Goal: Task Accomplishment & Management: Complete application form

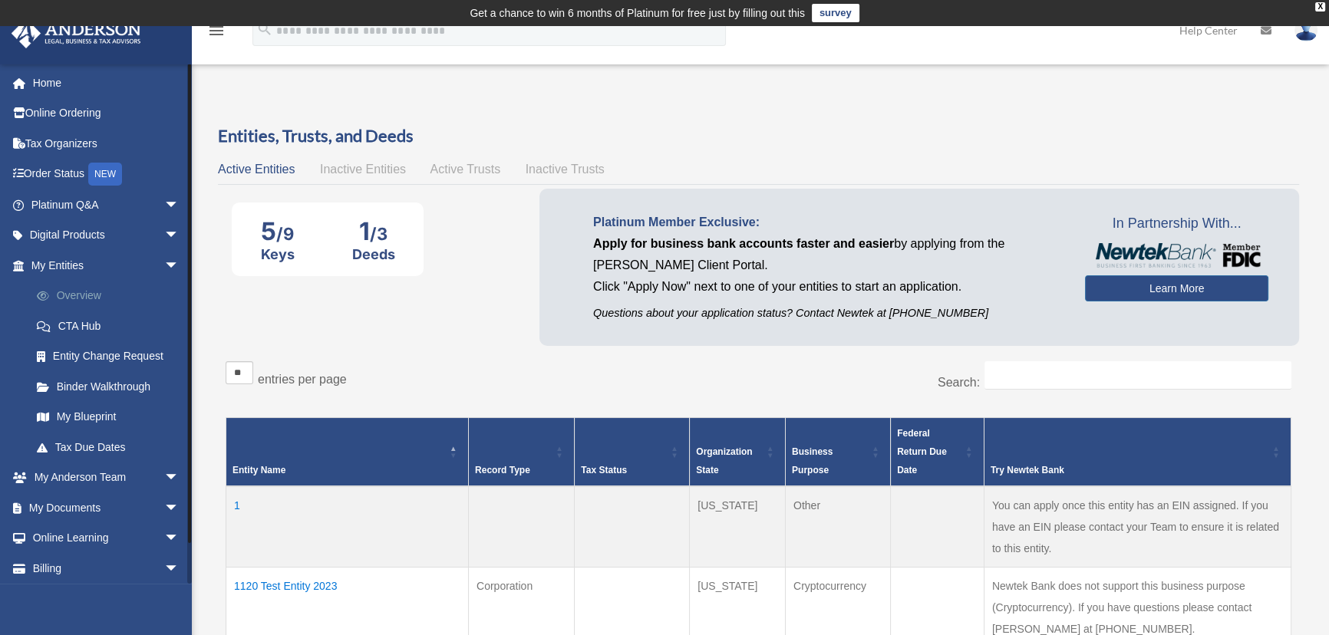
click at [84, 292] on link "Overview" at bounding box center [111, 296] width 181 height 31
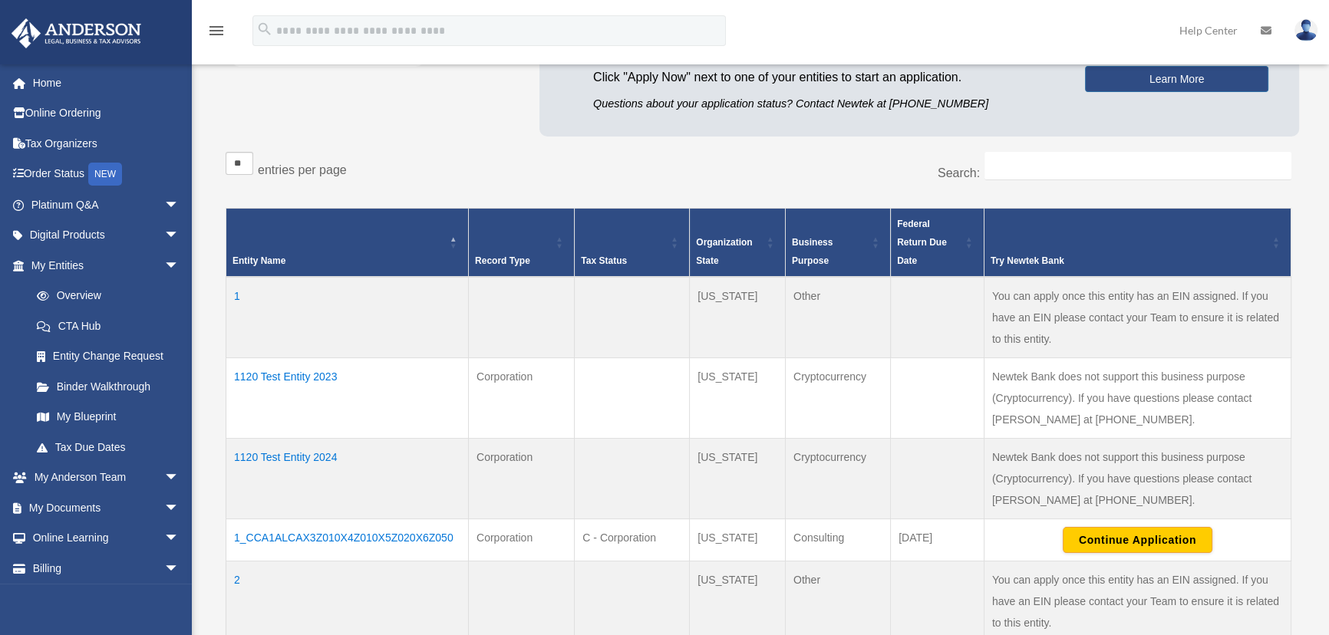
scroll to position [279, 0]
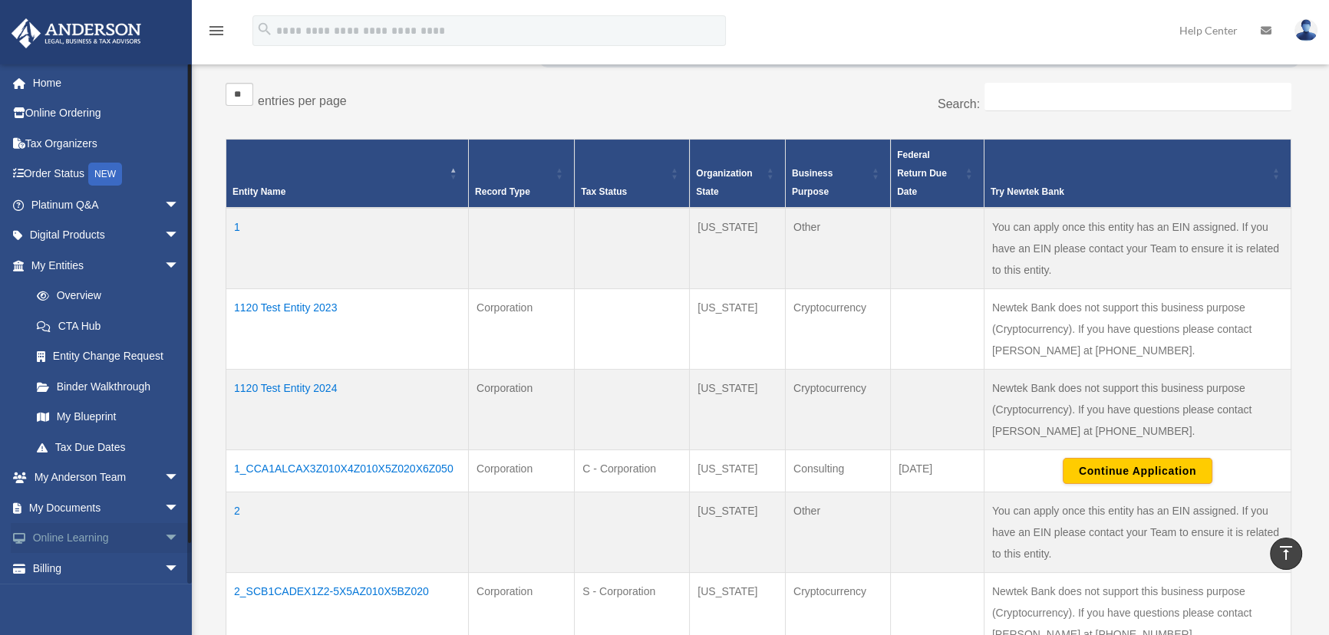
click at [78, 530] on link "Online Learning arrow_drop_down" at bounding box center [107, 538] width 192 height 31
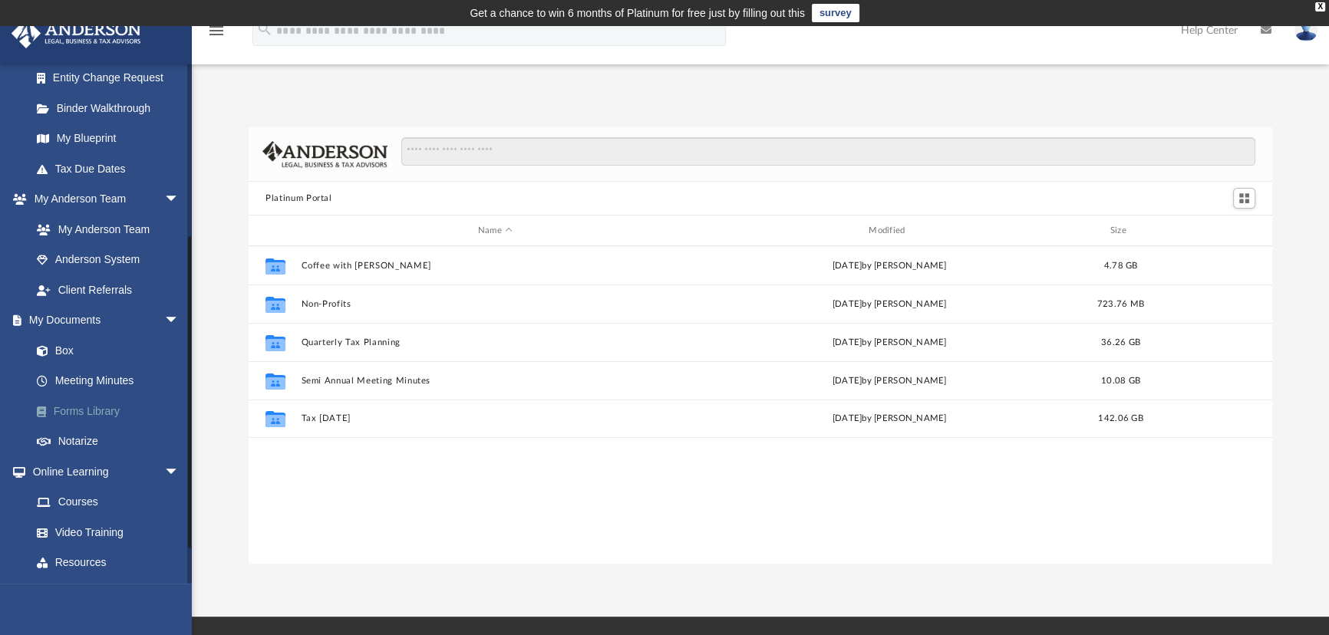
scroll to position [338, 1013]
click at [85, 410] on link "Forms Library" at bounding box center [111, 411] width 181 height 31
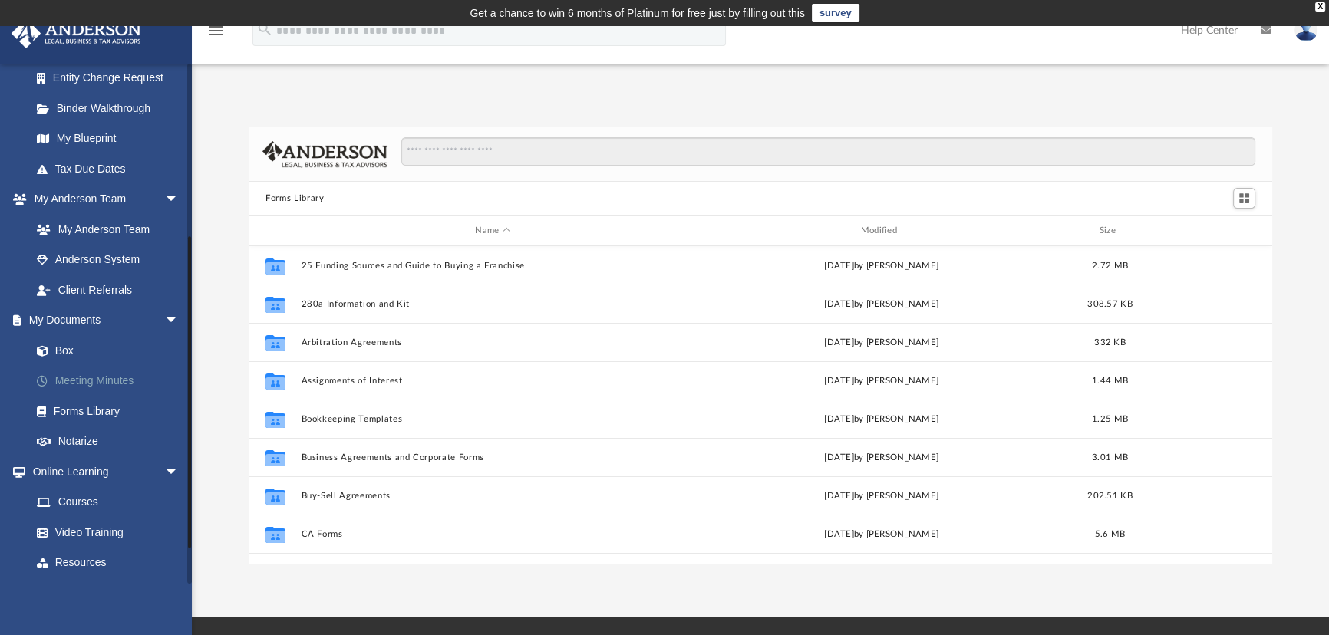
scroll to position [338, 1013]
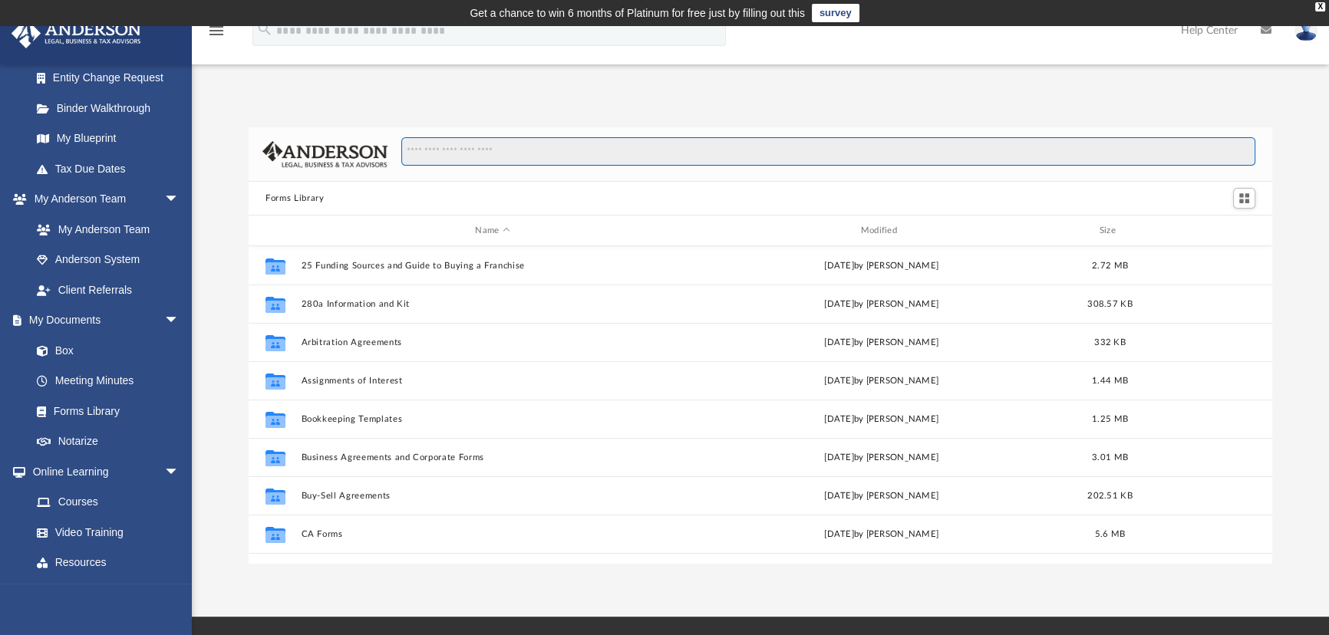
click at [467, 156] on input "Search files and folders" at bounding box center [828, 151] width 854 height 29
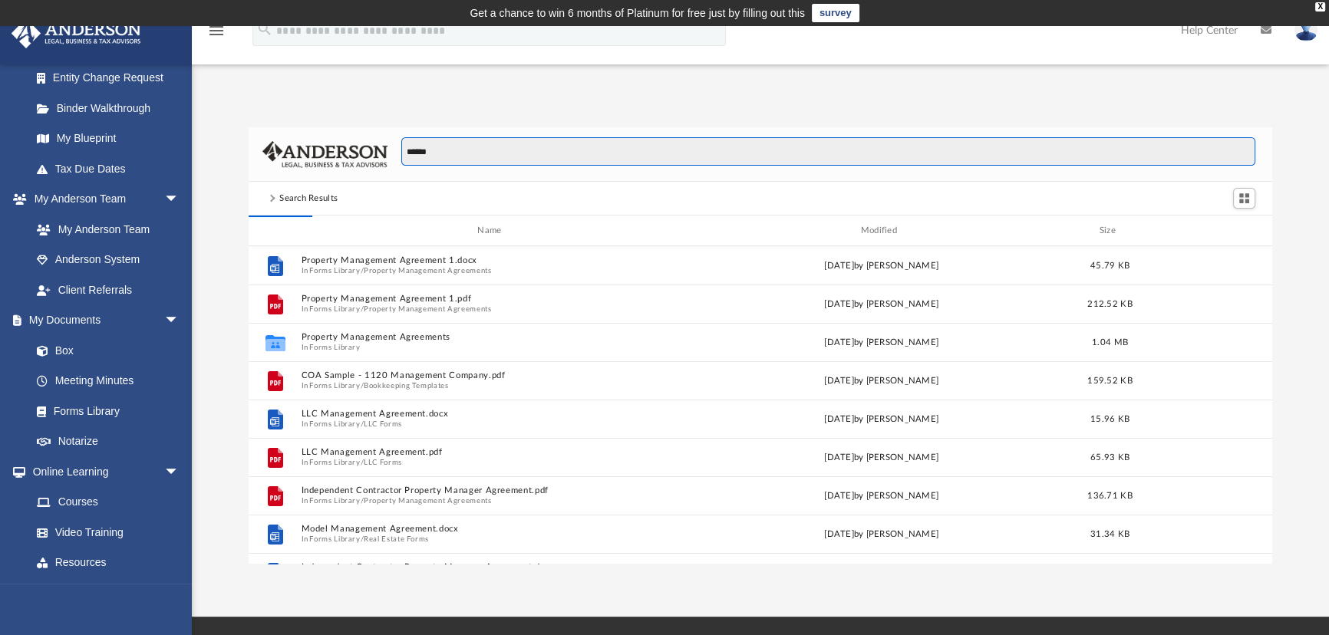
type input "******"
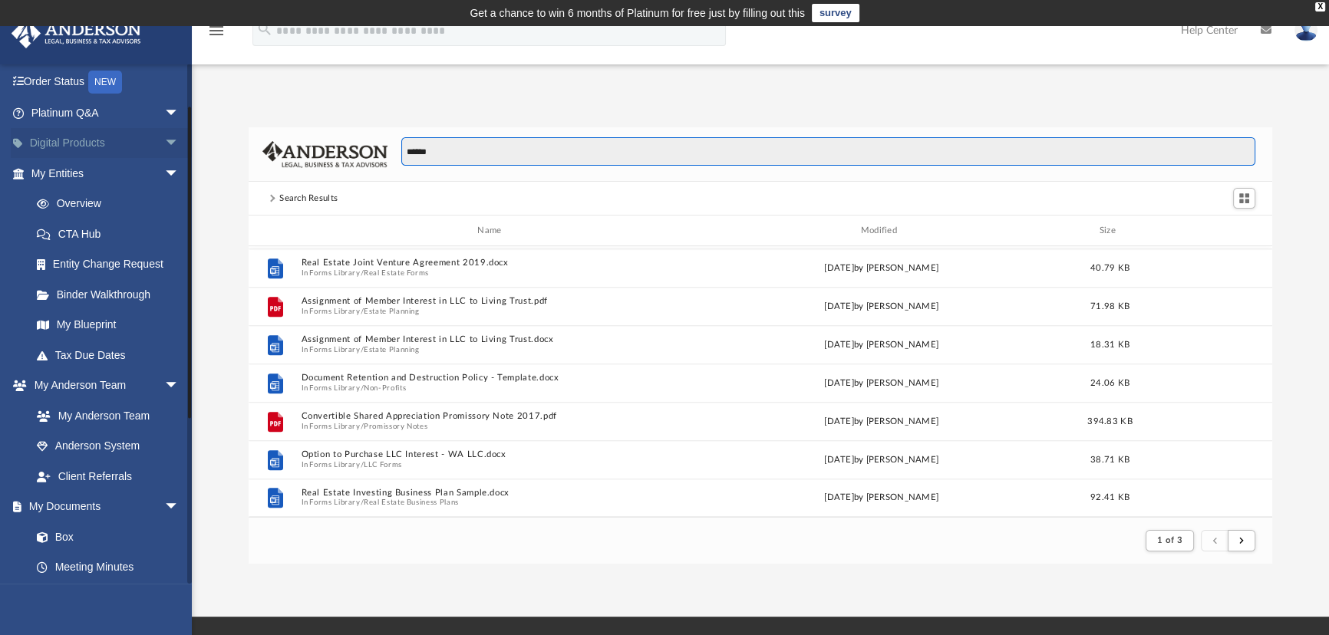
scroll to position [69, 0]
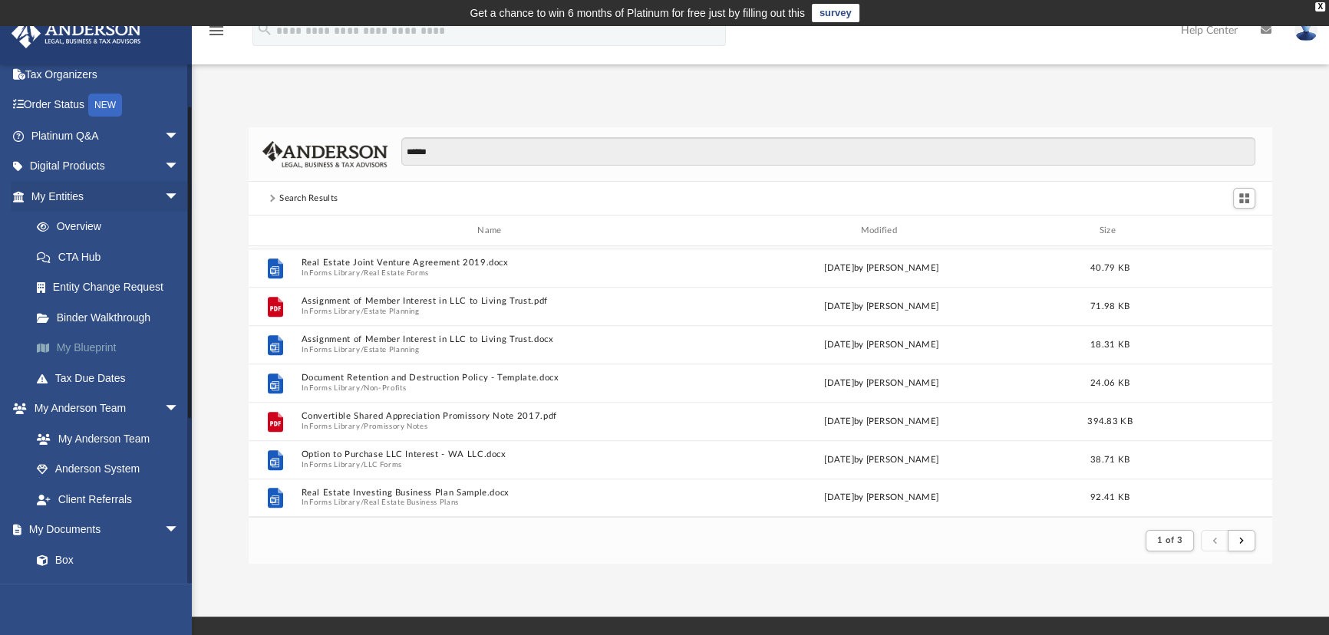
click at [84, 344] on link "My Blueprint" at bounding box center [111, 348] width 181 height 31
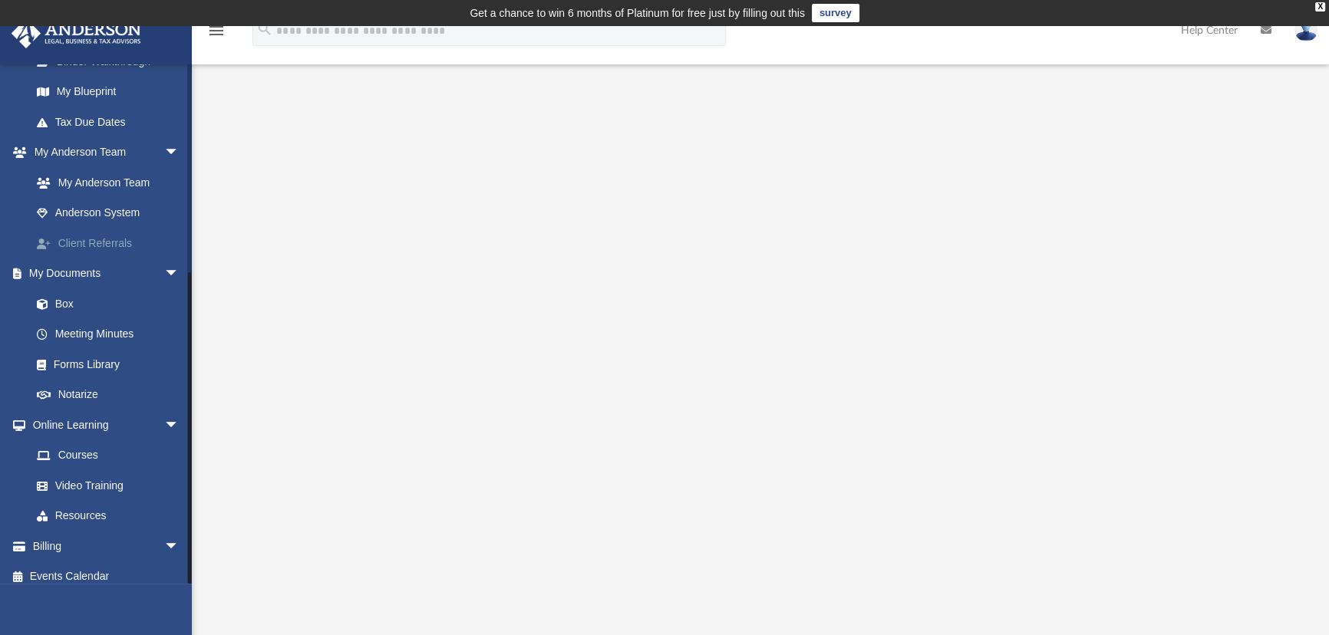
scroll to position [337, 0]
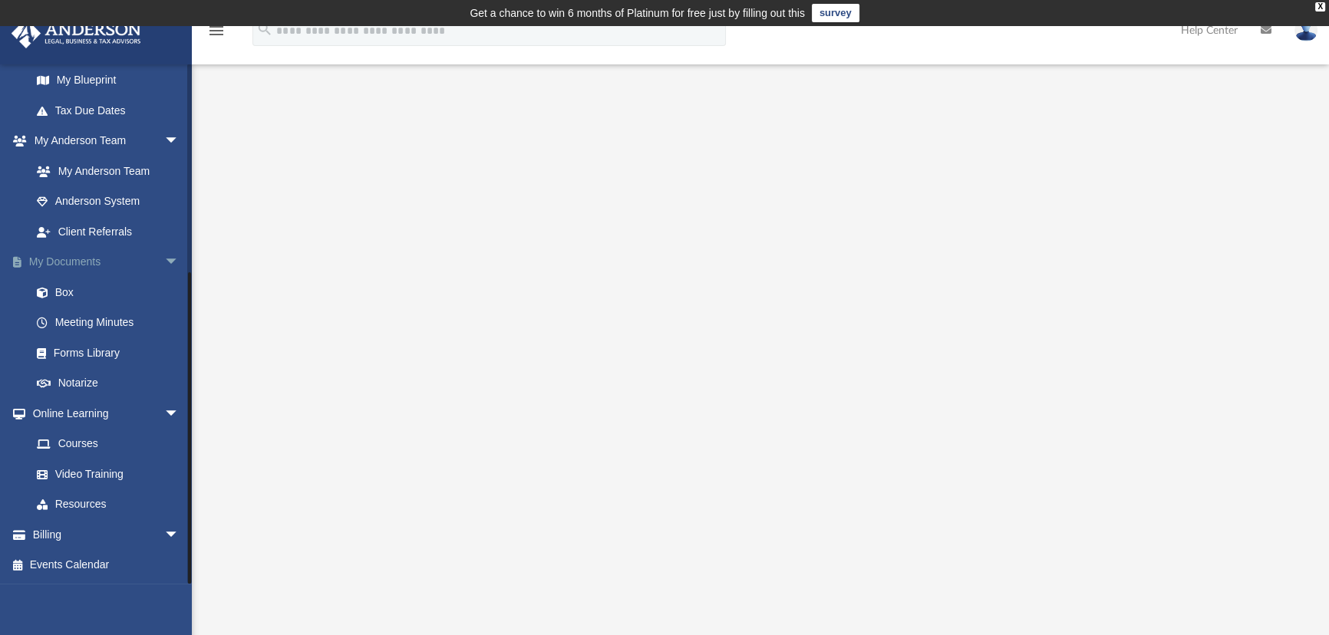
click at [164, 260] on span "arrow_drop_down" at bounding box center [179, 262] width 31 height 31
click at [164, 411] on span "arrow_drop_down" at bounding box center [179, 414] width 31 height 31
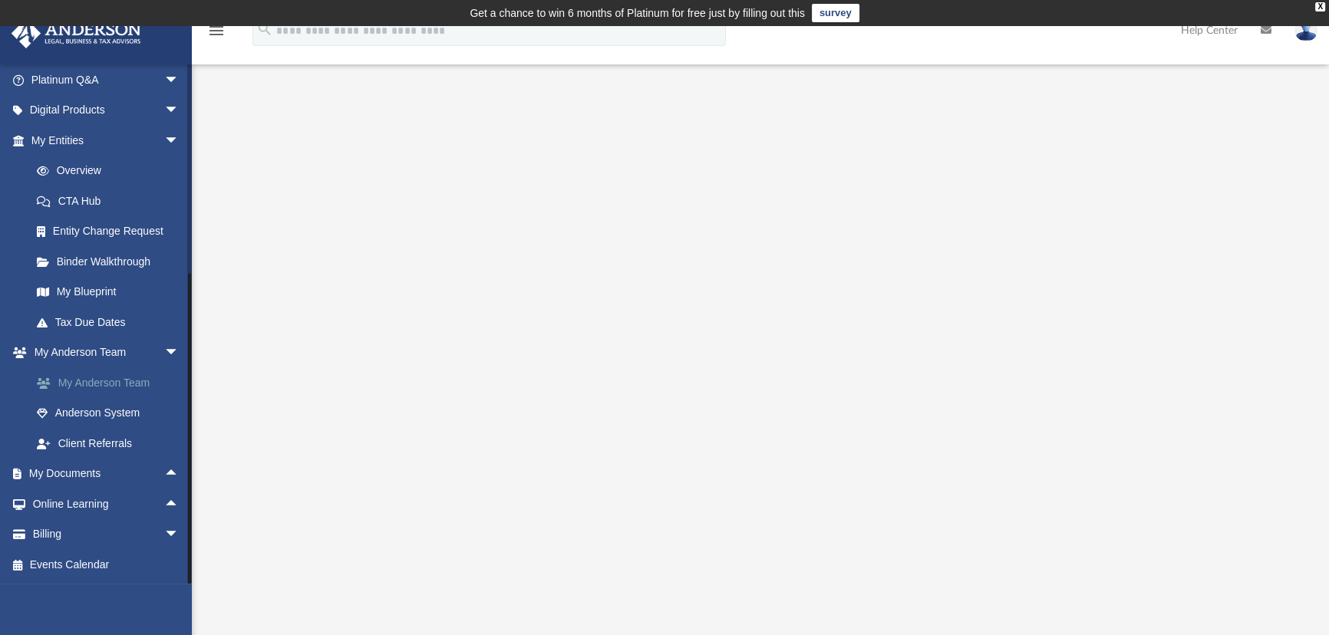
scroll to position [124, 0]
click at [164, 473] on span "arrow_drop_up" at bounding box center [179, 475] width 31 height 31
click at [71, 530] on link "Meeting Minutes" at bounding box center [111, 535] width 181 height 31
click at [164, 349] on span "arrow_drop_down" at bounding box center [179, 353] width 31 height 31
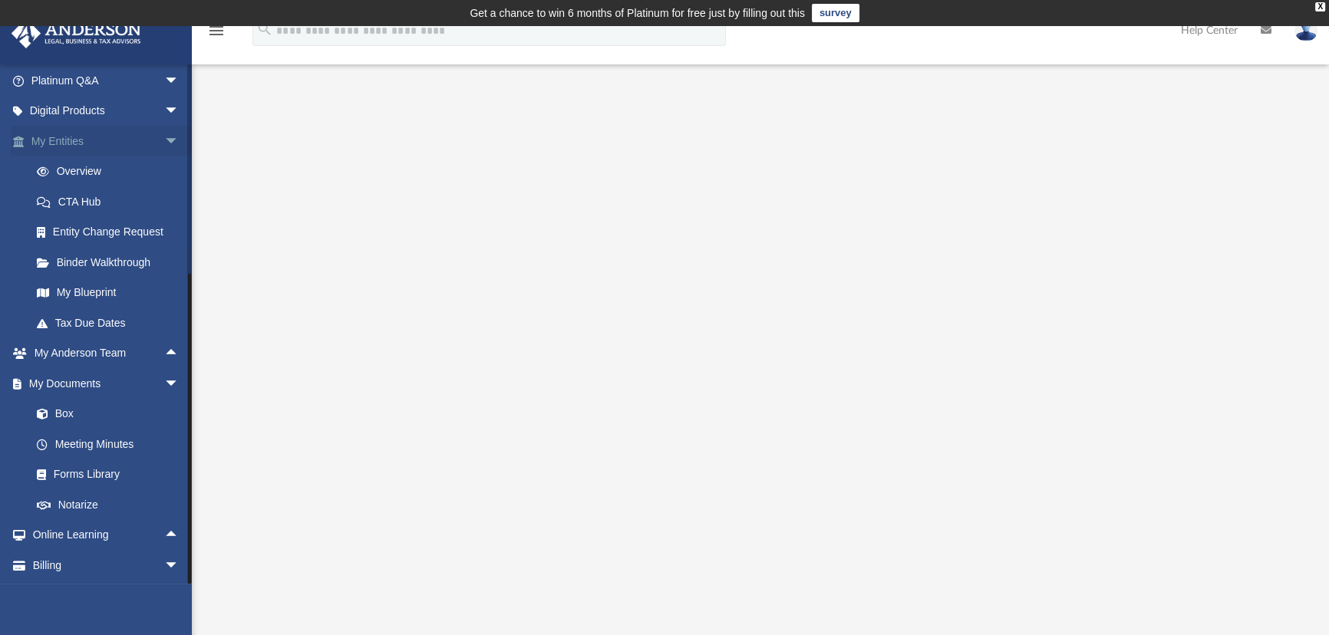
click at [164, 134] on span "arrow_drop_down" at bounding box center [179, 141] width 31 height 31
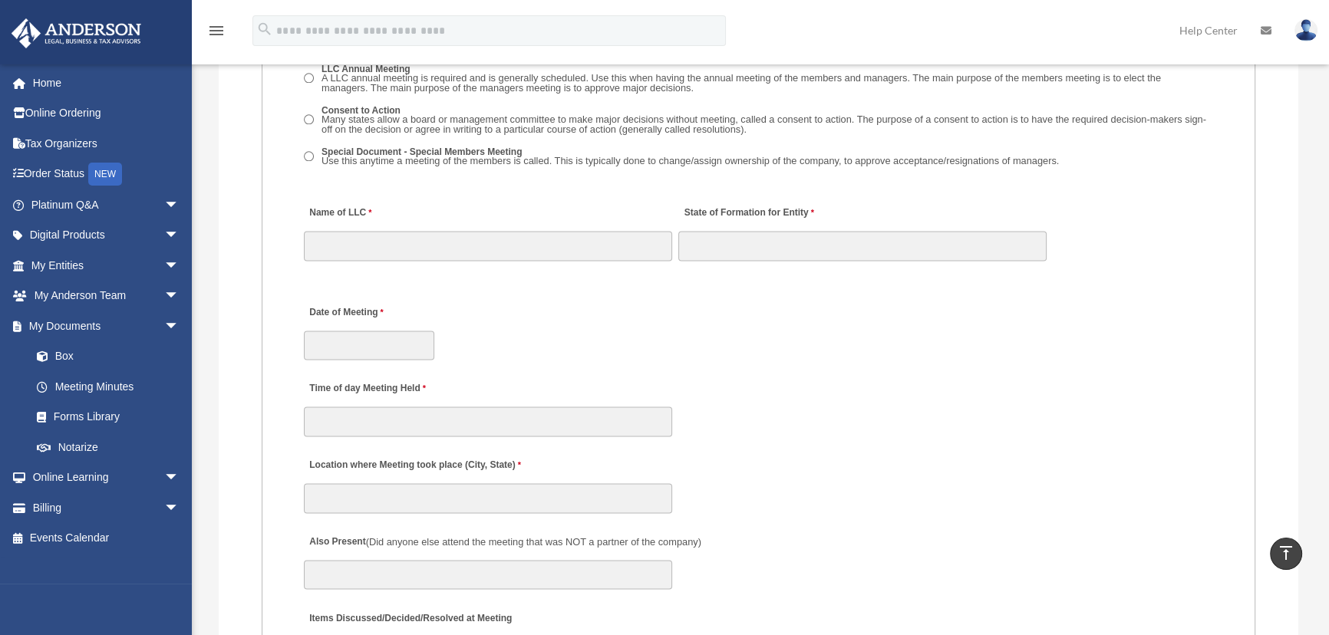
scroll to position [2371, 0]
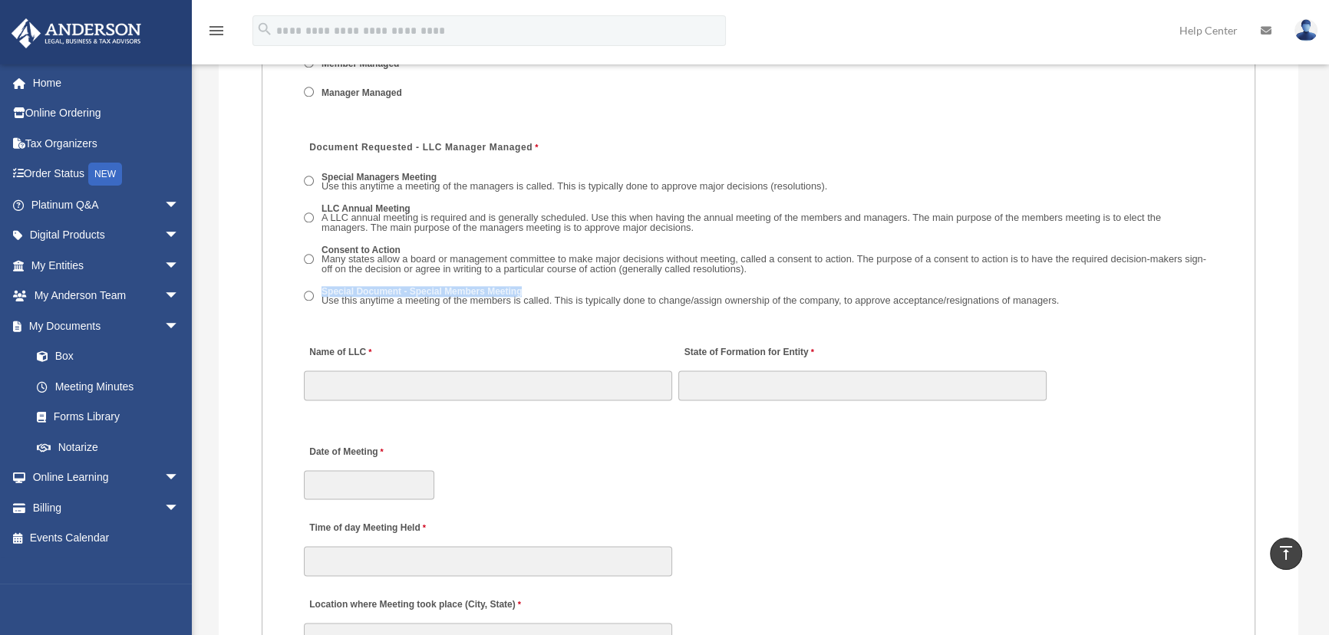
drag, startPoint x: 537, startPoint y: 292, endPoint x: 319, endPoint y: 292, distance: 217.9
click at [319, 292] on label "Special Document - Special Members Meeting Use this anytime a meeting of the me…" at bounding box center [690, 297] width 747 height 24
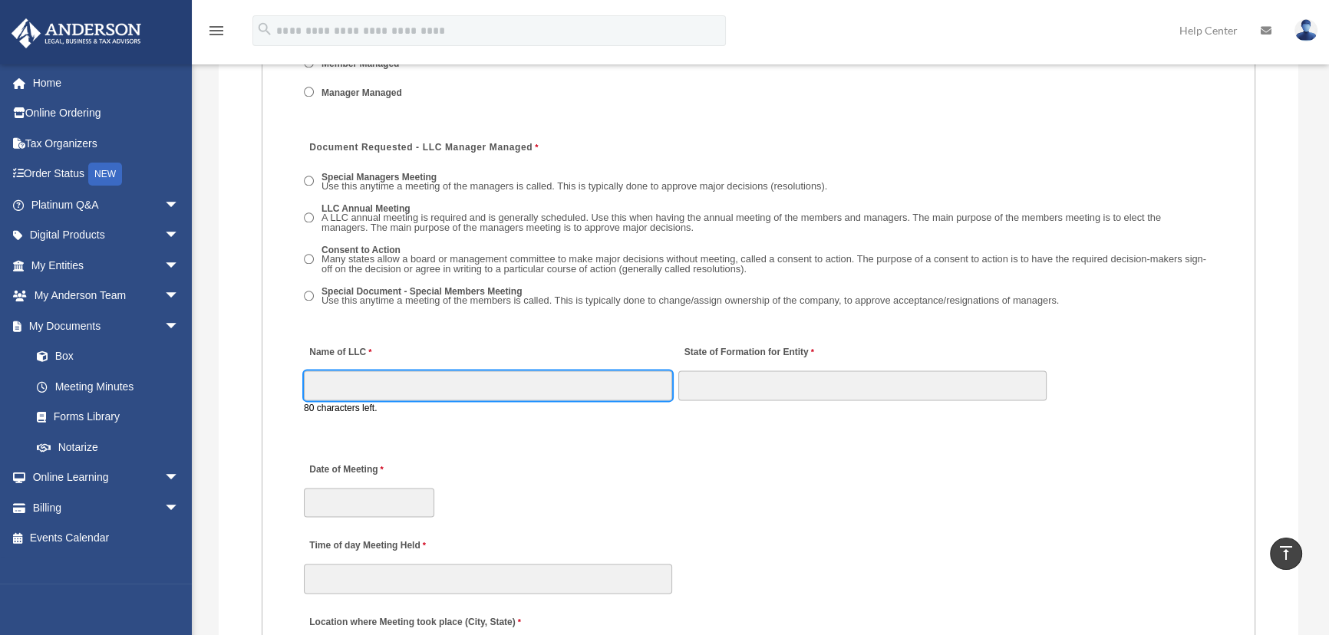
click at [360, 372] on input "Name of LLC" at bounding box center [488, 385] width 368 height 29
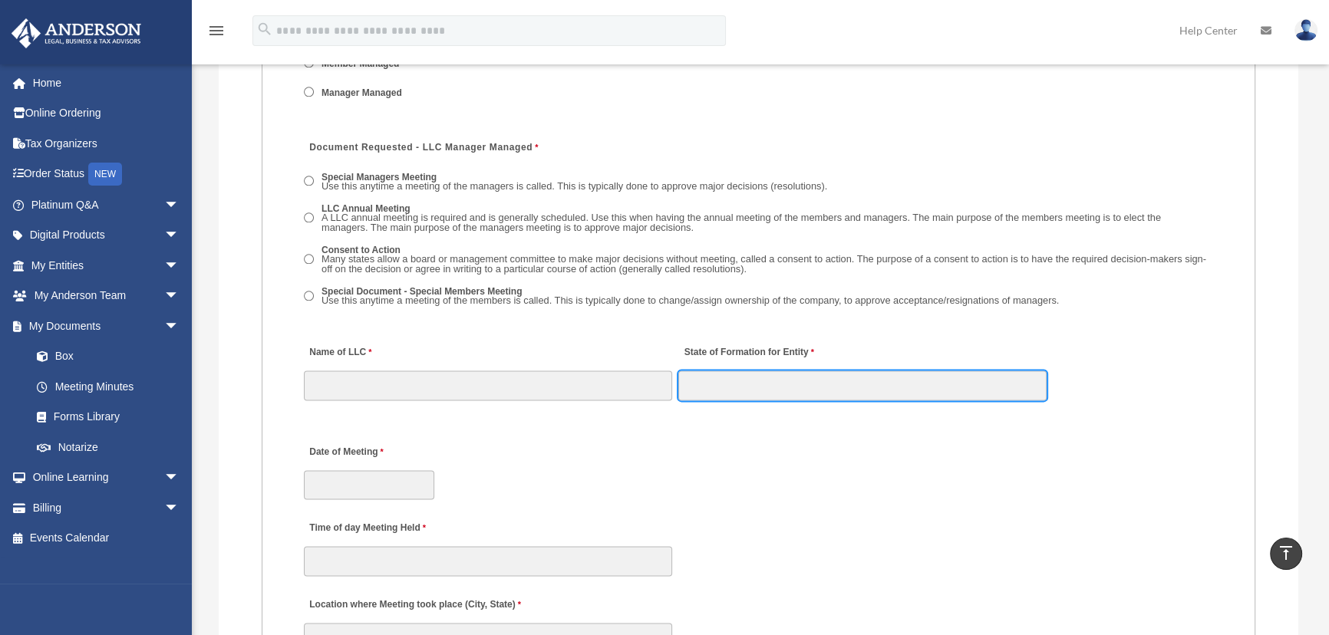
click at [704, 393] on input "State of Formation for Entity" at bounding box center [862, 385] width 368 height 29
click at [328, 467] on div "Date of Meeting" at bounding box center [758, 468] width 912 height 68
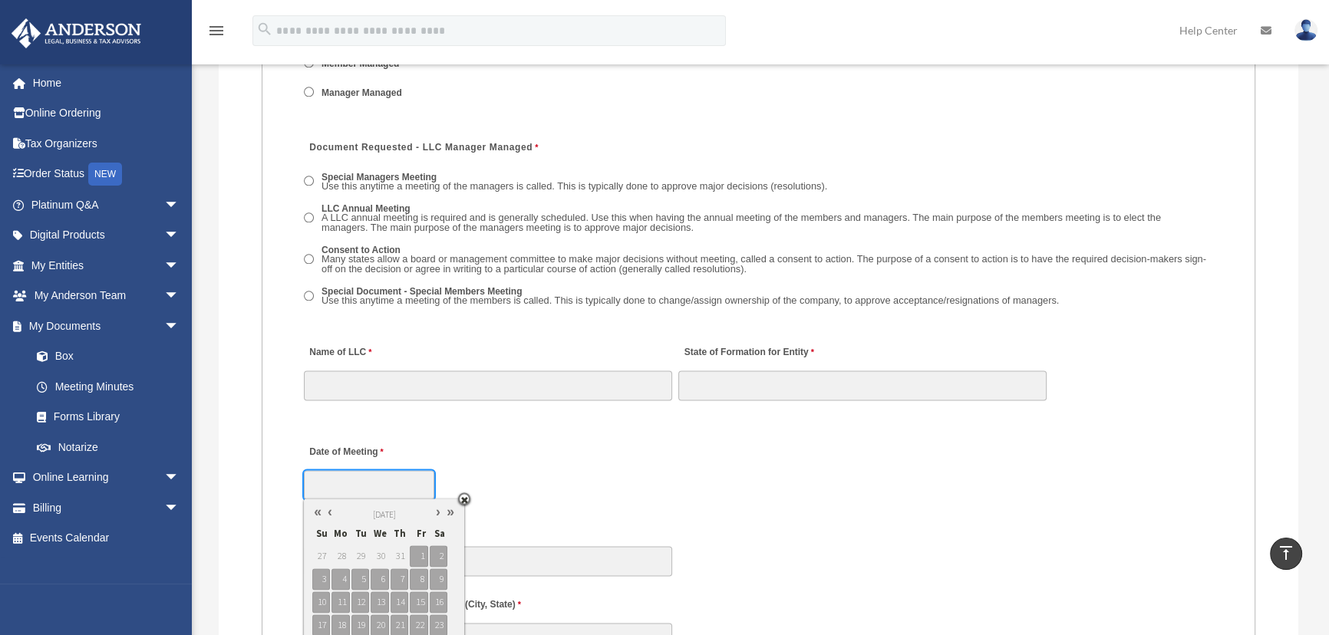
click at [338, 483] on input "Date of Meeting" at bounding box center [369, 484] width 130 height 29
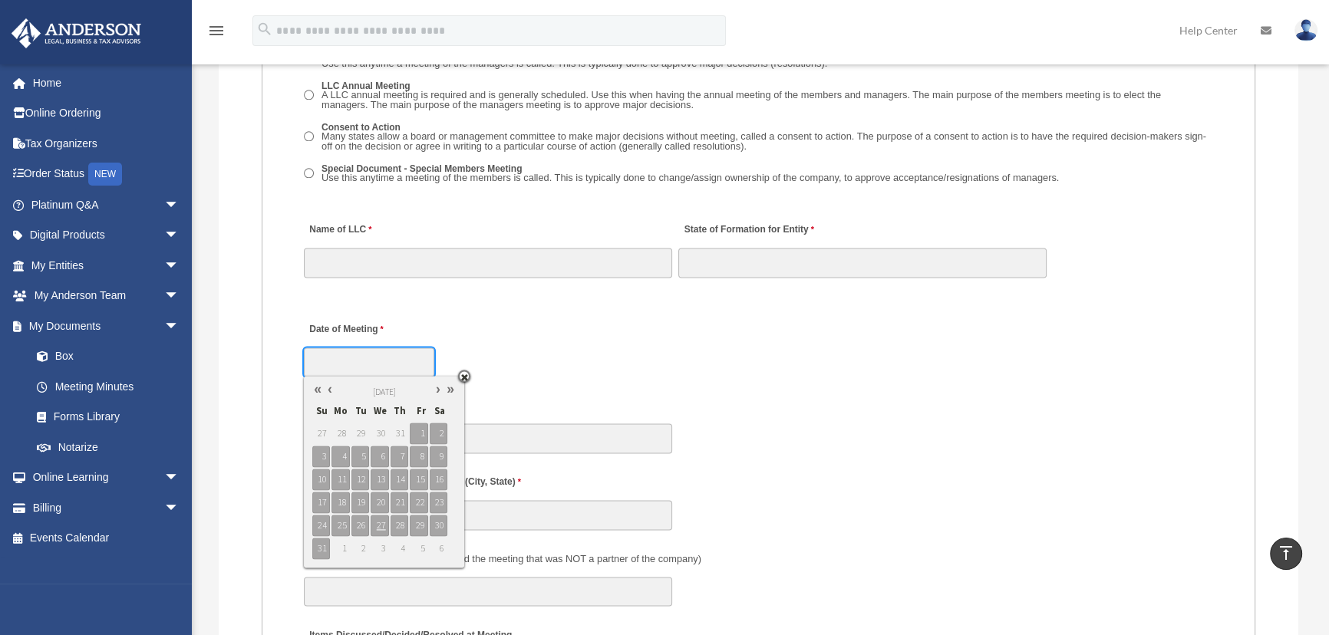
scroll to position [2511, 0]
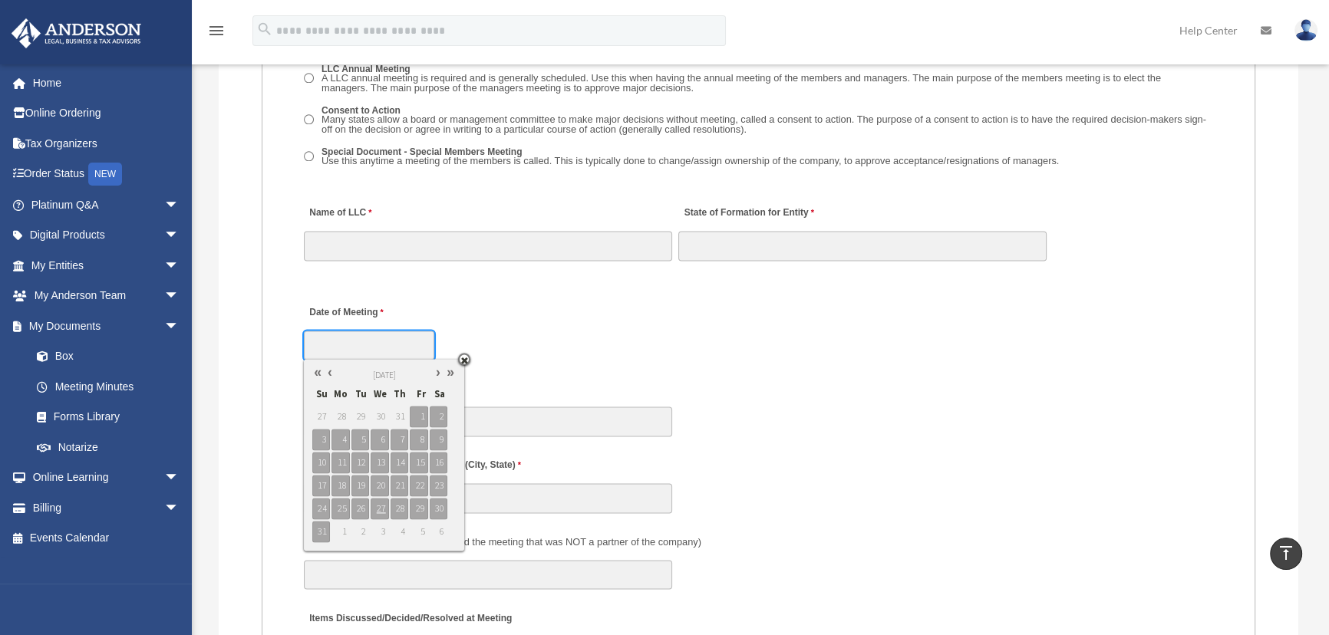
click at [329, 375] on link at bounding box center [330, 373] width 12 height 16
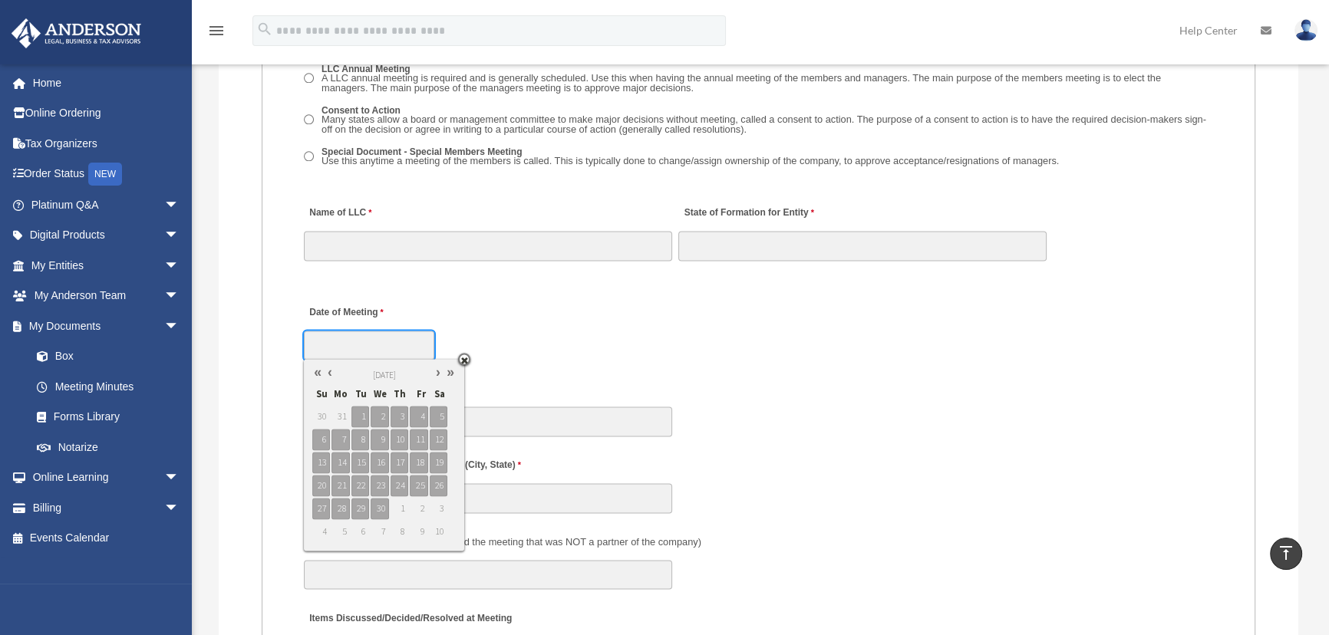
click at [436, 374] on link at bounding box center [438, 373] width 12 height 16
click at [329, 372] on link at bounding box center [330, 373] width 12 height 16
click at [331, 371] on link at bounding box center [330, 373] width 12 height 16
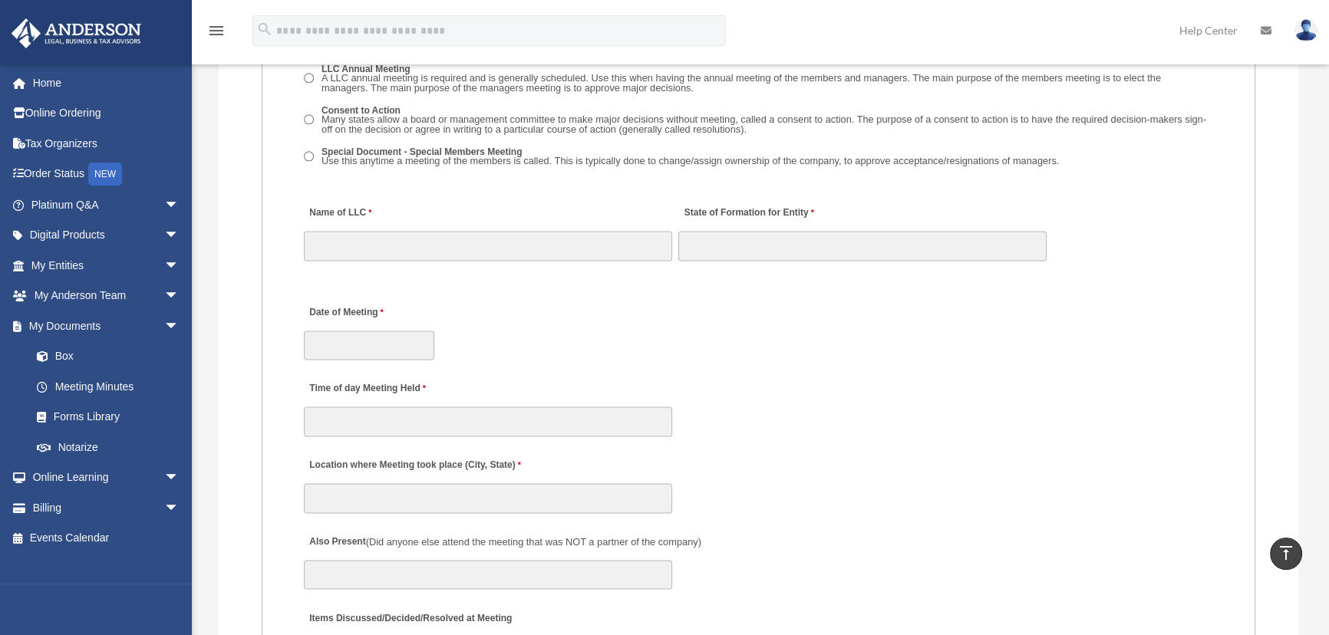
click at [522, 342] on div "Date of Meeting" at bounding box center [758, 328] width 912 height 68
click at [348, 421] on input "Time of day Meeting Held" at bounding box center [488, 421] width 368 height 29
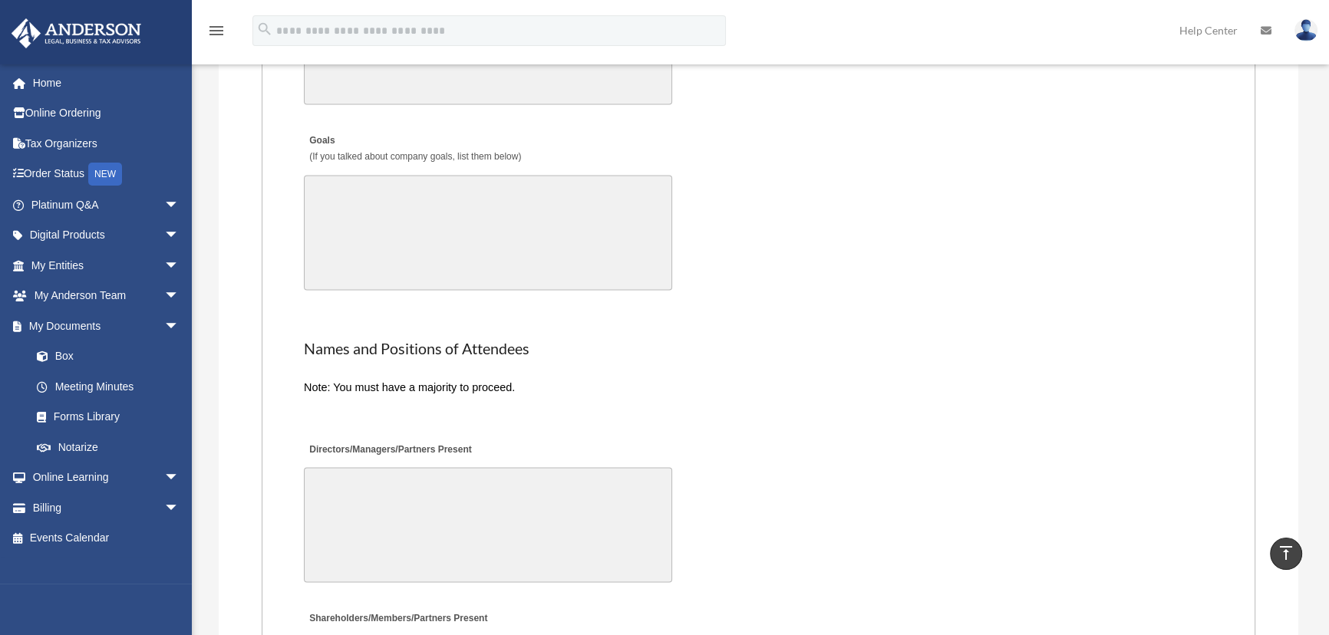
scroll to position [3348, 0]
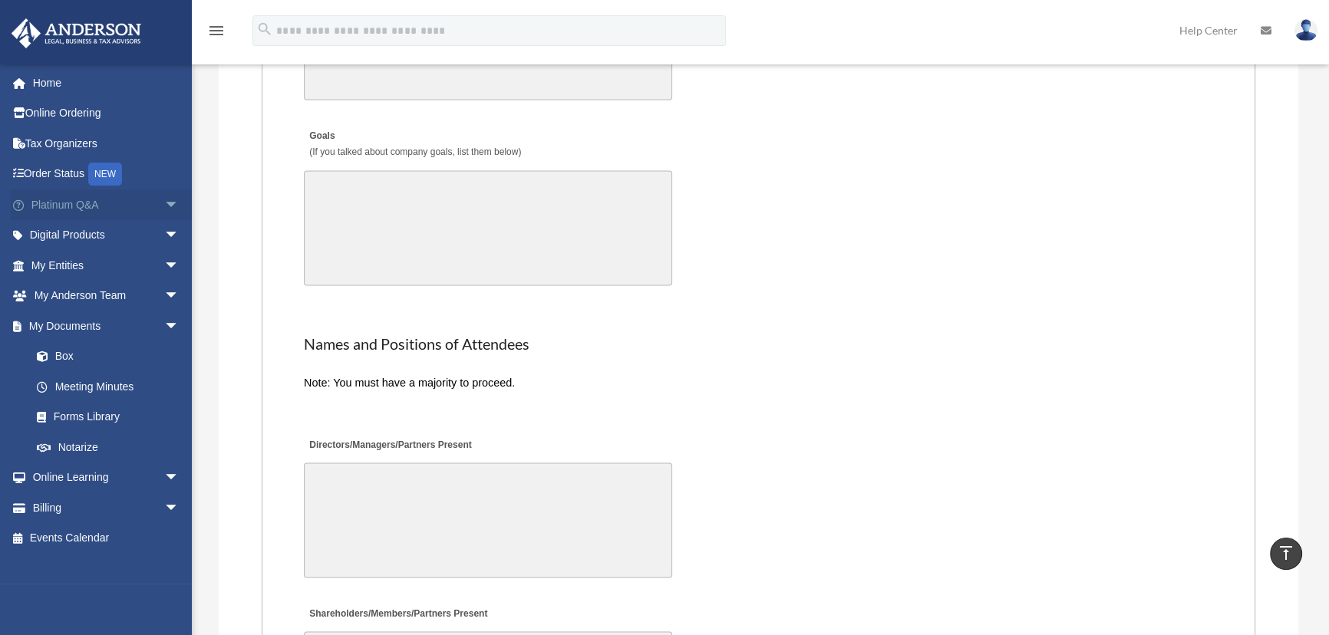
click at [164, 205] on span "arrow_drop_down" at bounding box center [179, 205] width 31 height 31
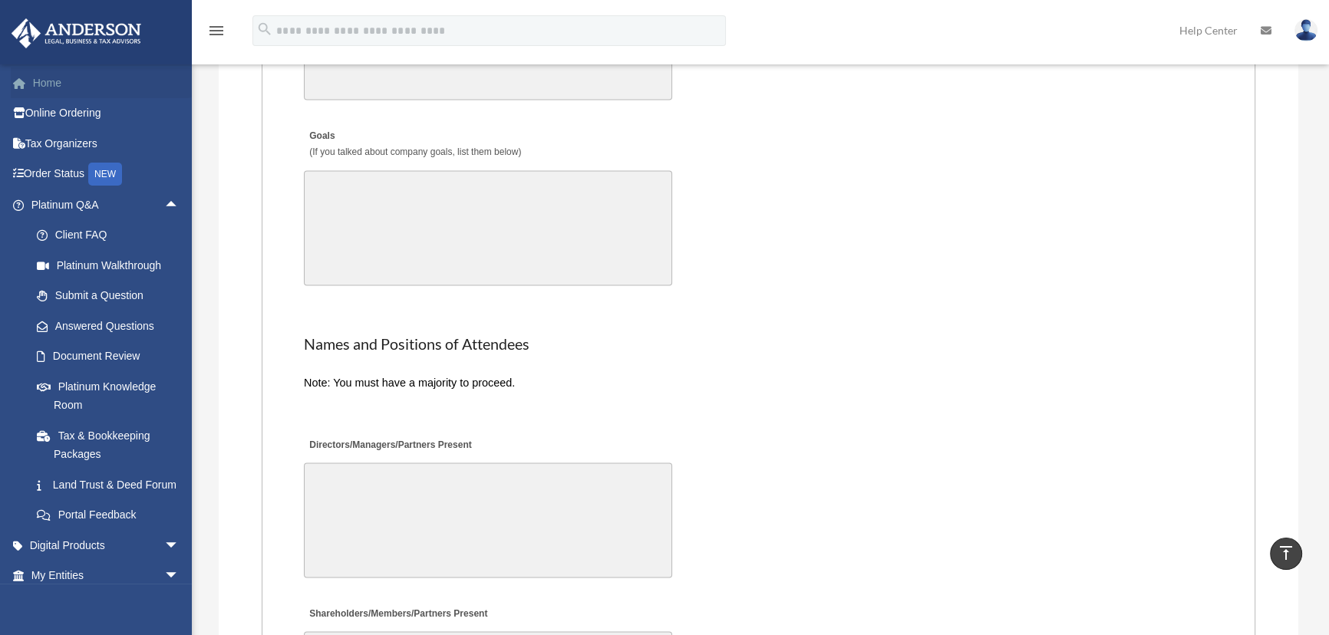
click at [74, 87] on link "Home" at bounding box center [107, 83] width 192 height 31
